Goal: Find specific page/section: Find specific page/section

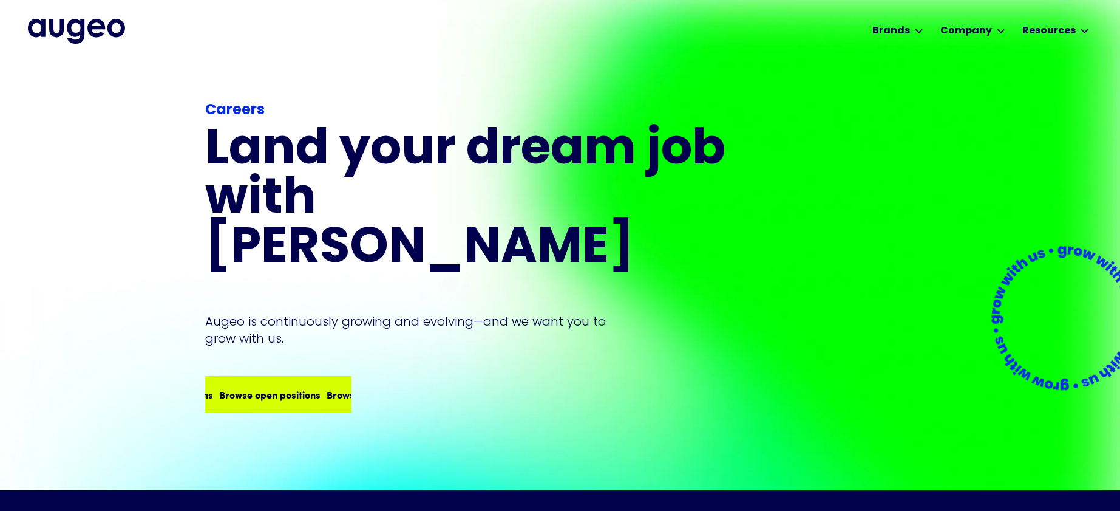
click at [282, 387] on div "Browse open positions" at bounding box center [249, 394] width 101 height 15
